Goal: Transaction & Acquisition: Book appointment/travel/reservation

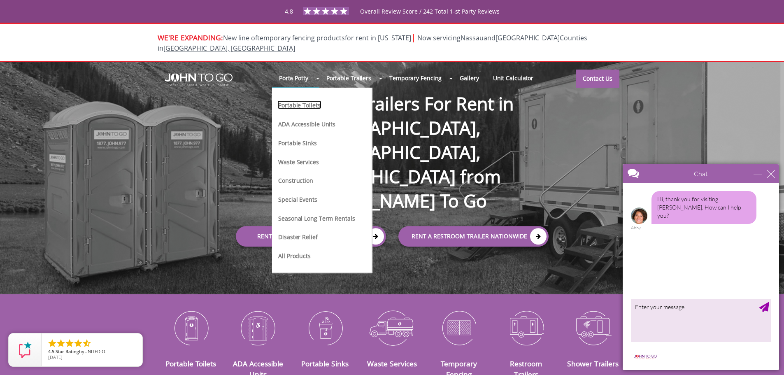
click at [316, 100] on link "Portable Toilets" at bounding box center [299, 104] width 44 height 9
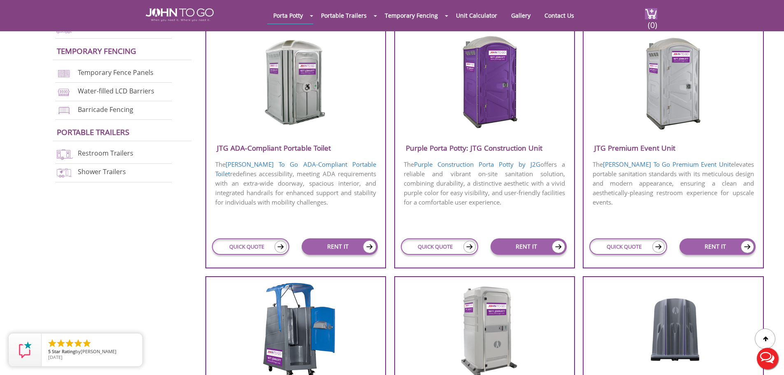
scroll to position [329, 0]
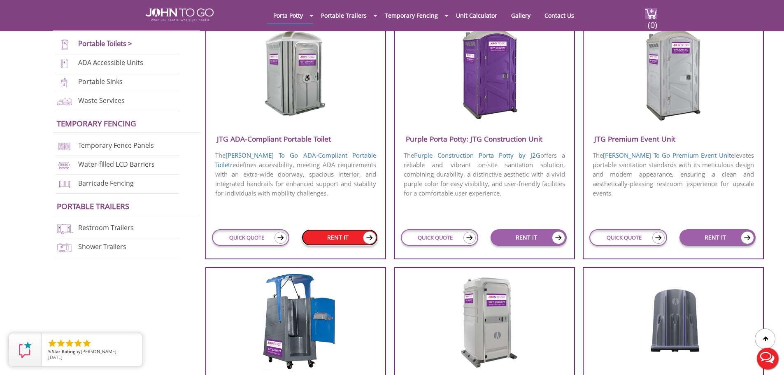
click at [344, 235] on link "RENT IT" at bounding box center [339, 237] width 76 height 16
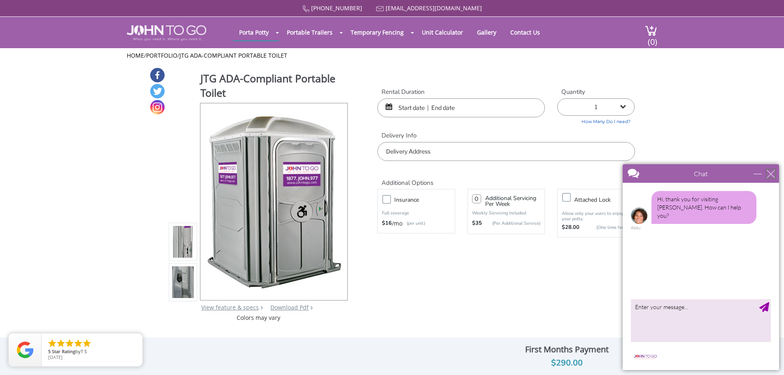
click at [770, 174] on div "close" at bounding box center [770, 173] width 8 height 8
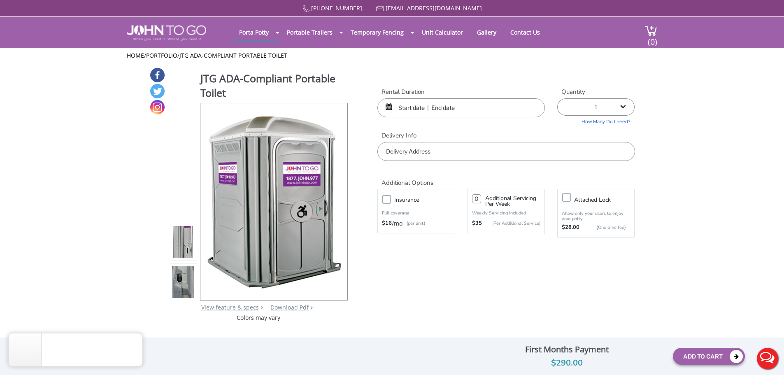
click at [405, 107] on input "text" at bounding box center [460, 107] width 167 height 19
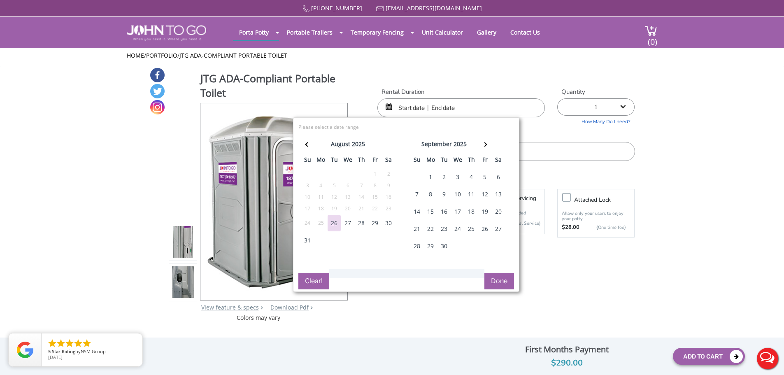
click at [499, 212] on div "20" at bounding box center [498, 211] width 13 height 16
click at [417, 231] on div "21" at bounding box center [416, 228] width 13 height 16
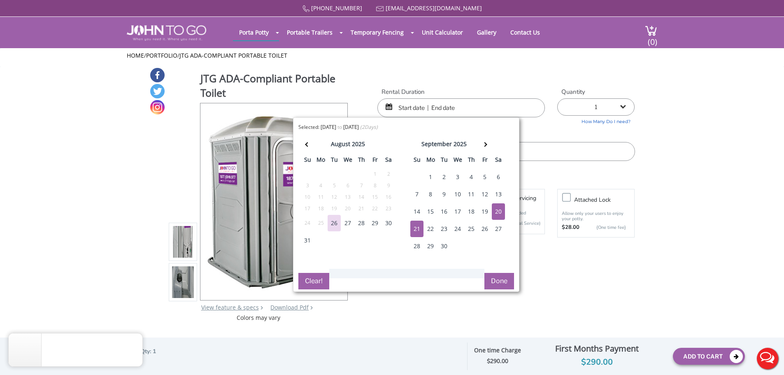
type input "09/20/2025 to 09/21/2025"
click at [504, 279] on button "Done" at bounding box center [499, 281] width 30 height 16
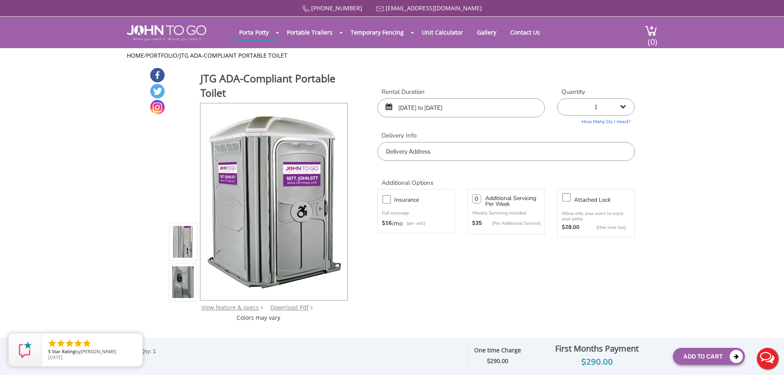
click at [449, 155] on input "text" at bounding box center [505, 151] width 257 height 19
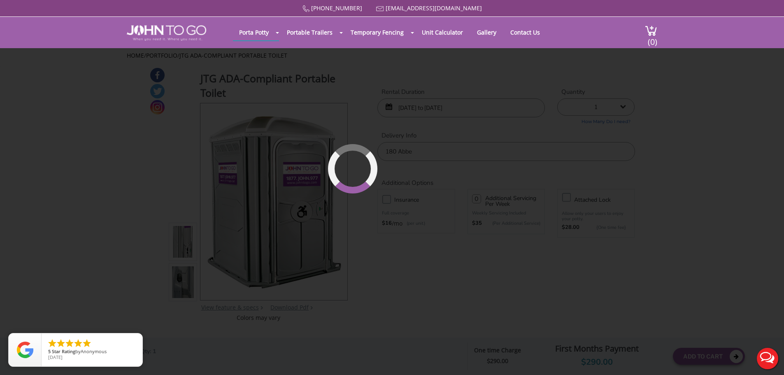
type input "180 Abbe Lane, Clifton, NJ, USA"
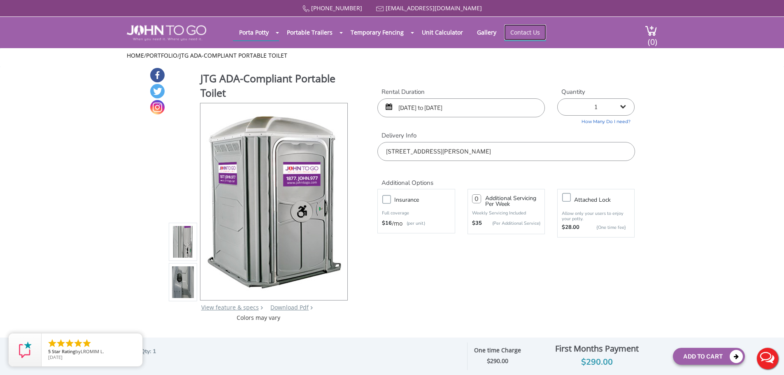
click at [530, 32] on link "Contact Us" at bounding box center [525, 32] width 42 height 16
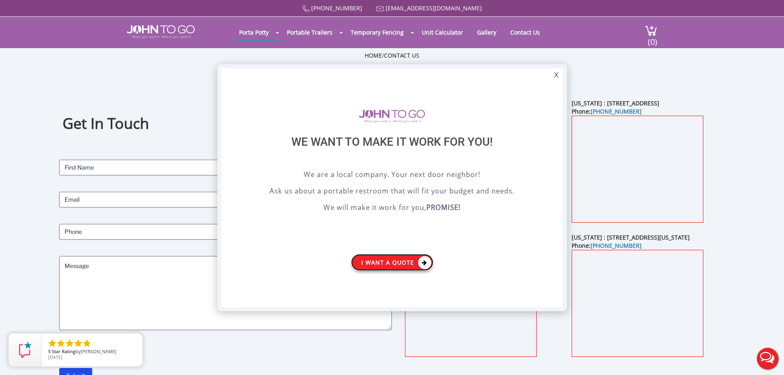
click at [411, 255] on link "I want a Quote" at bounding box center [392, 262] width 82 height 17
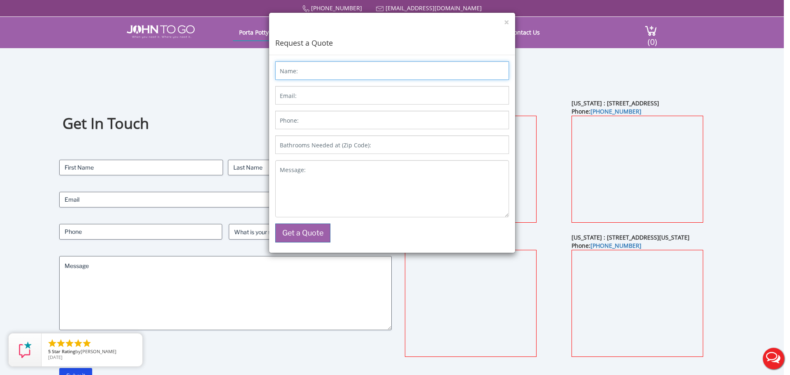
click at [304, 70] on input "Name:" at bounding box center [392, 70] width 234 height 19
type input "Thomas Steinel"
type input "tom.steinel.jr@gmail.com"
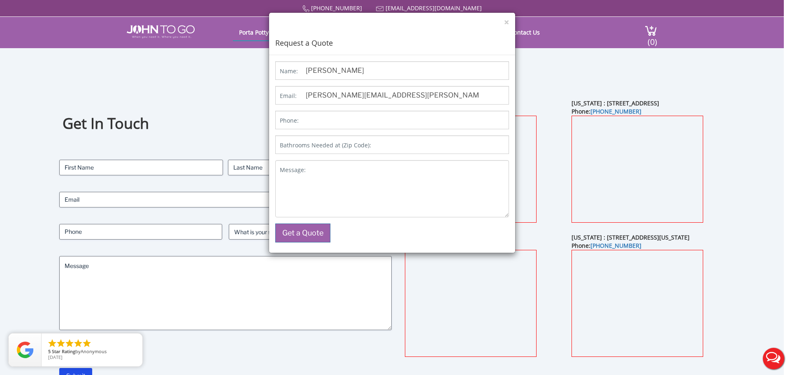
type input "2016382403"
type input "07013"
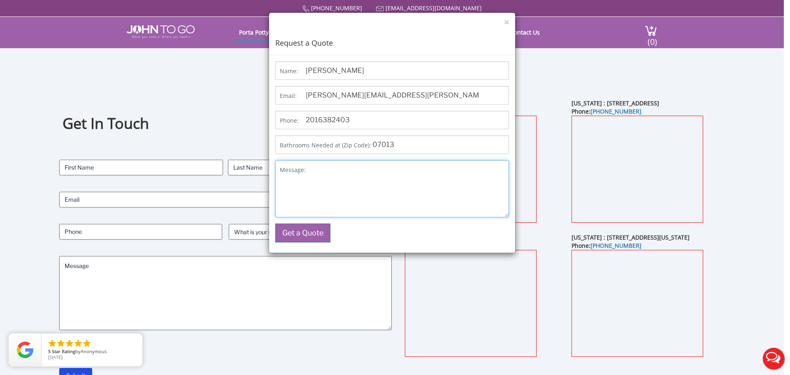
click at [334, 172] on textarea "Message:" at bounding box center [392, 188] width 234 height 57
type textarea "Need one Porta Potty for Saturday Sept. 20th."
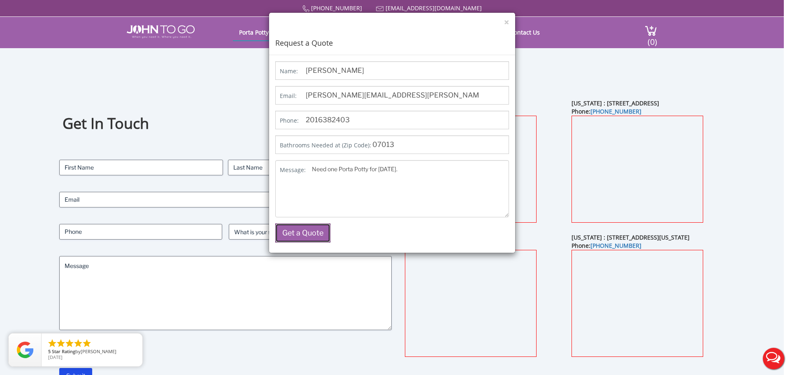
click at [295, 230] on button "Get a Quote" at bounding box center [302, 232] width 55 height 19
